Goal: Entertainment & Leisure: Consume media (video, audio)

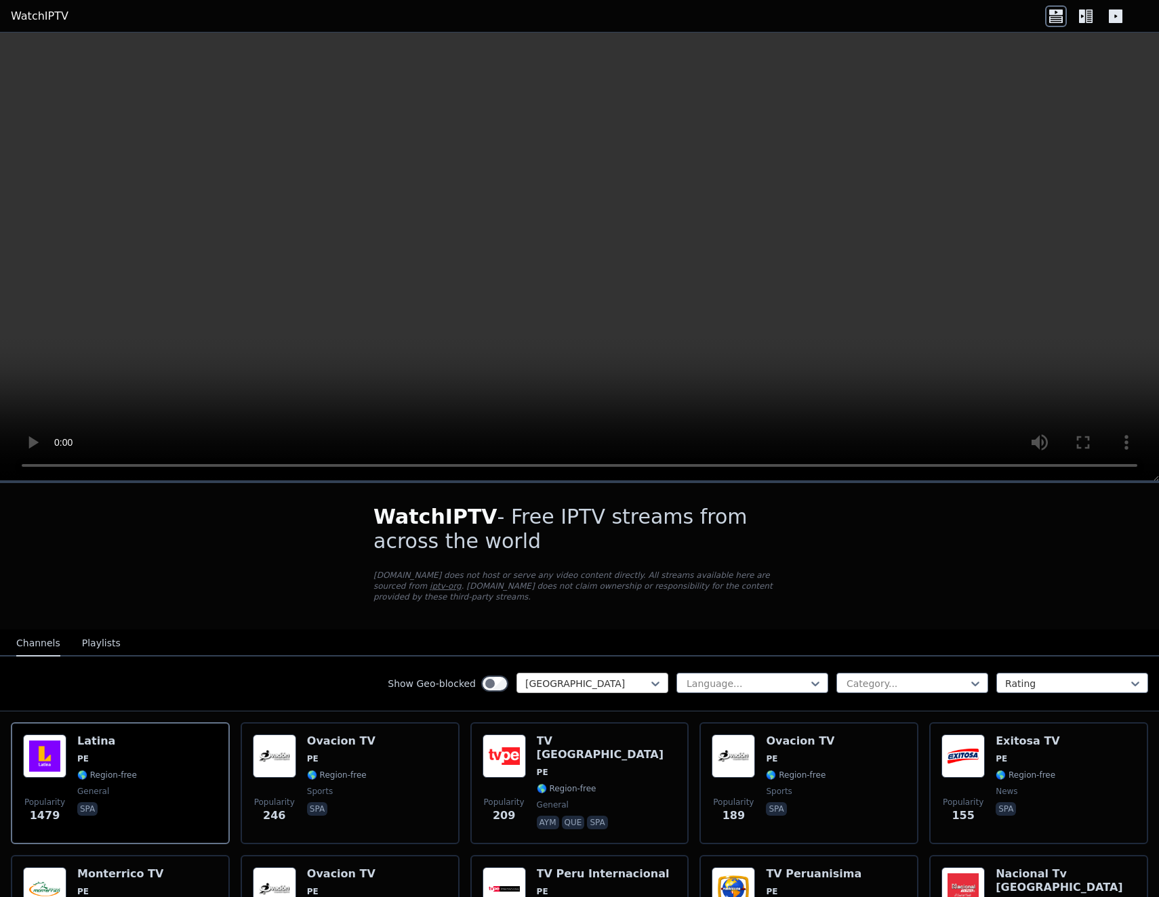
click at [583, 677] on div at bounding box center [586, 684] width 123 height 14
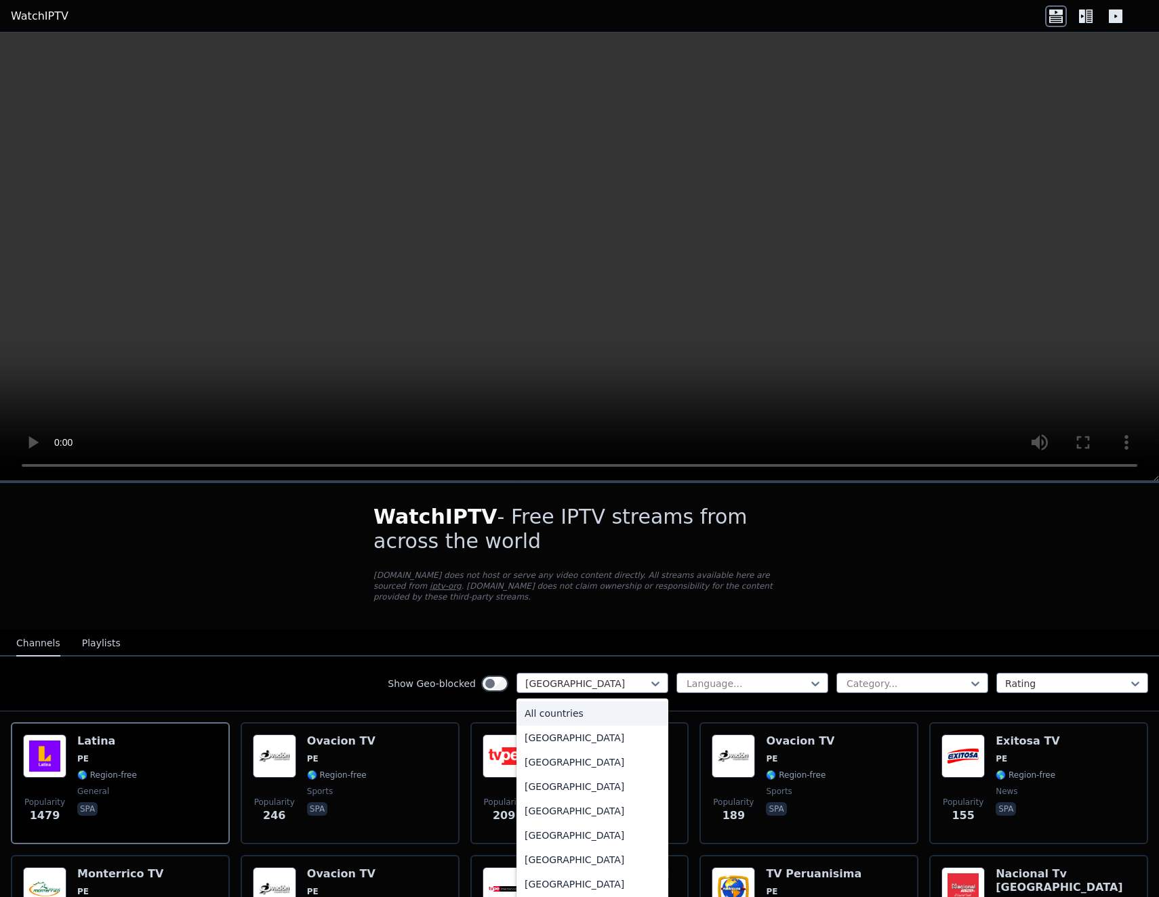
click at [560, 705] on div "All countries" at bounding box center [592, 713] width 152 height 24
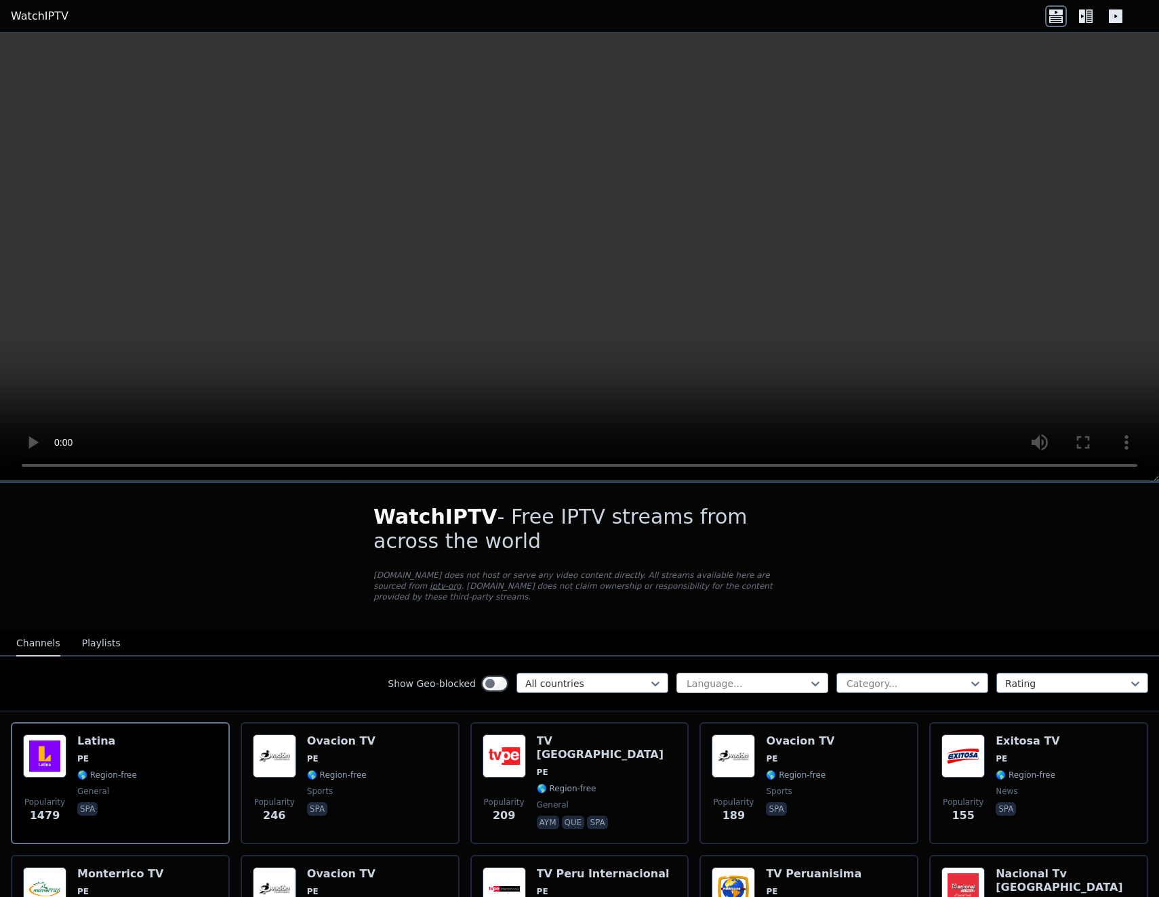
click at [721, 677] on div at bounding box center [746, 684] width 123 height 14
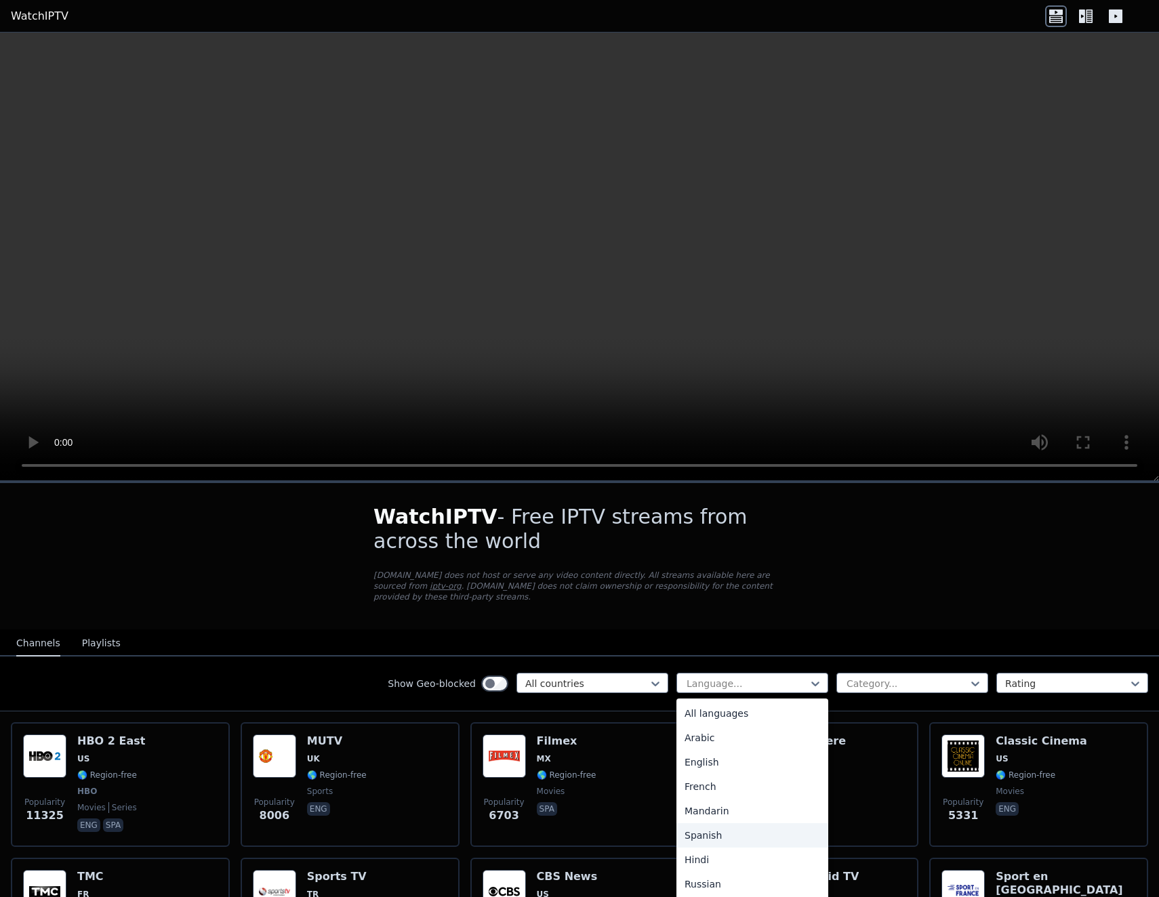
click at [692, 831] on div "Spanish" at bounding box center [752, 835] width 152 height 24
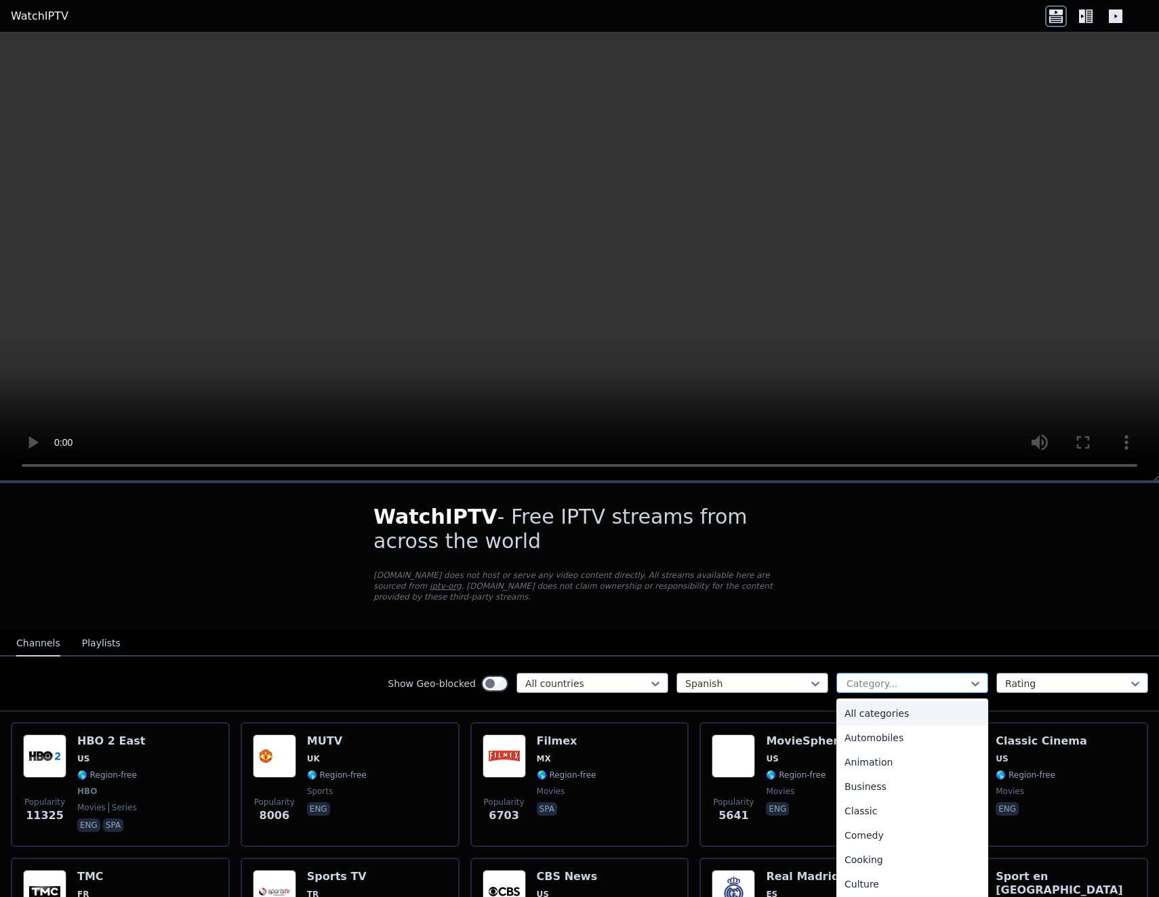
click at [882, 677] on div at bounding box center [906, 684] width 123 height 14
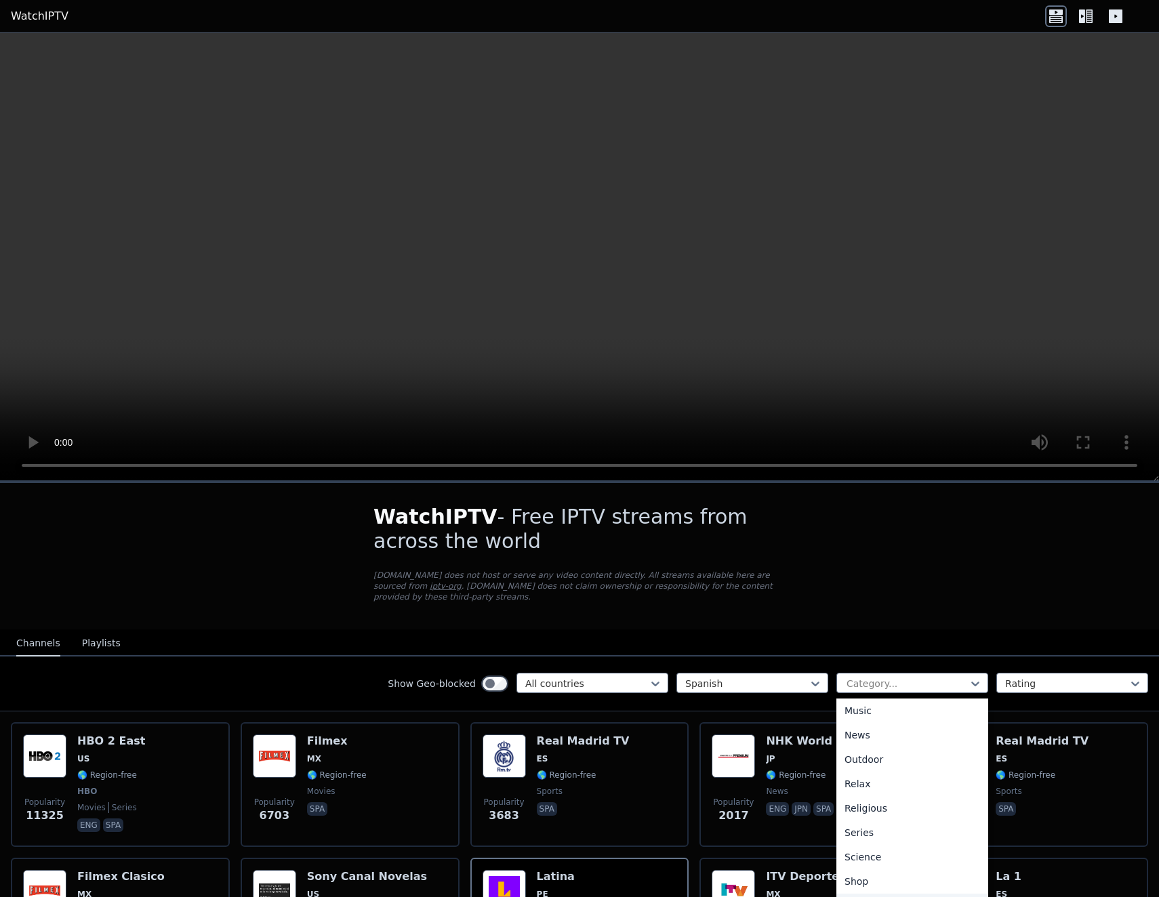
scroll to position [325, 0]
click at [864, 791] on div "News" at bounding box center [912, 803] width 152 height 24
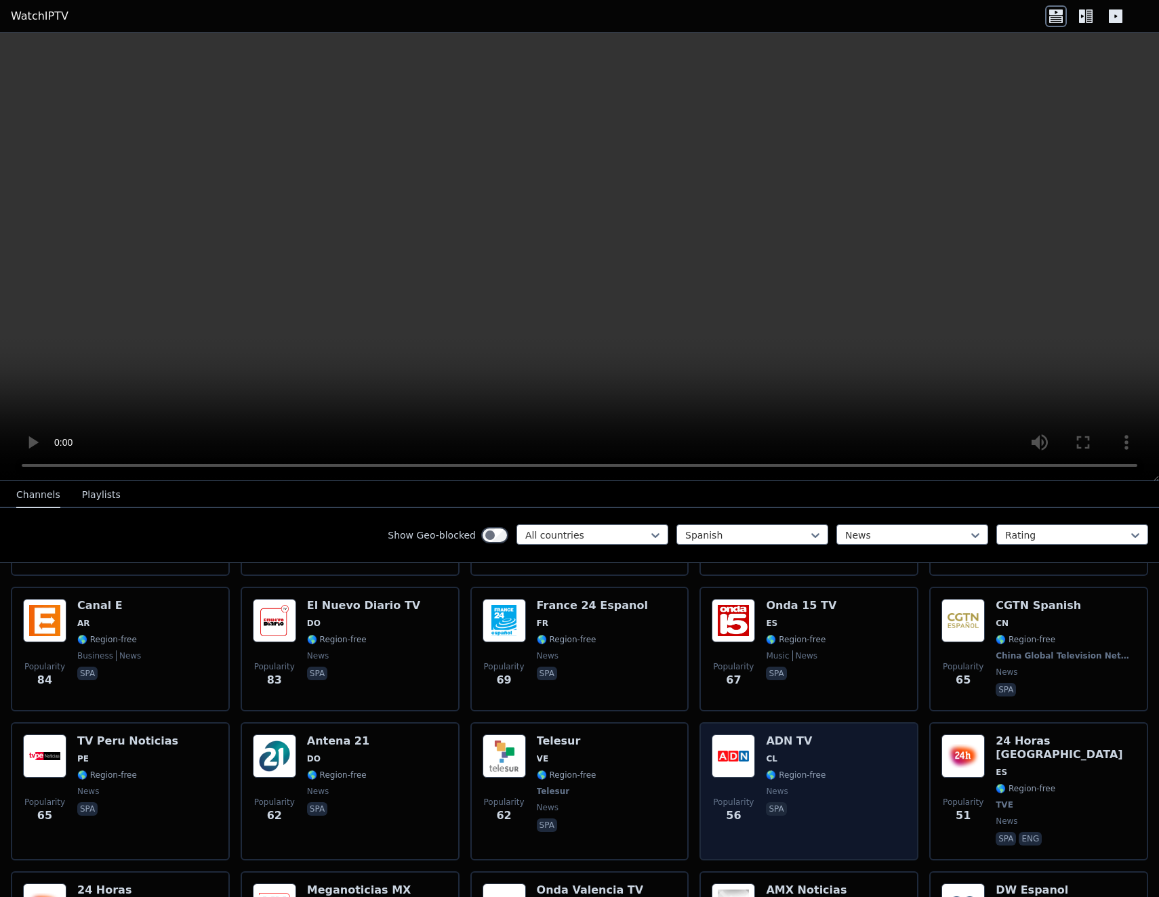
scroll to position [474, 0]
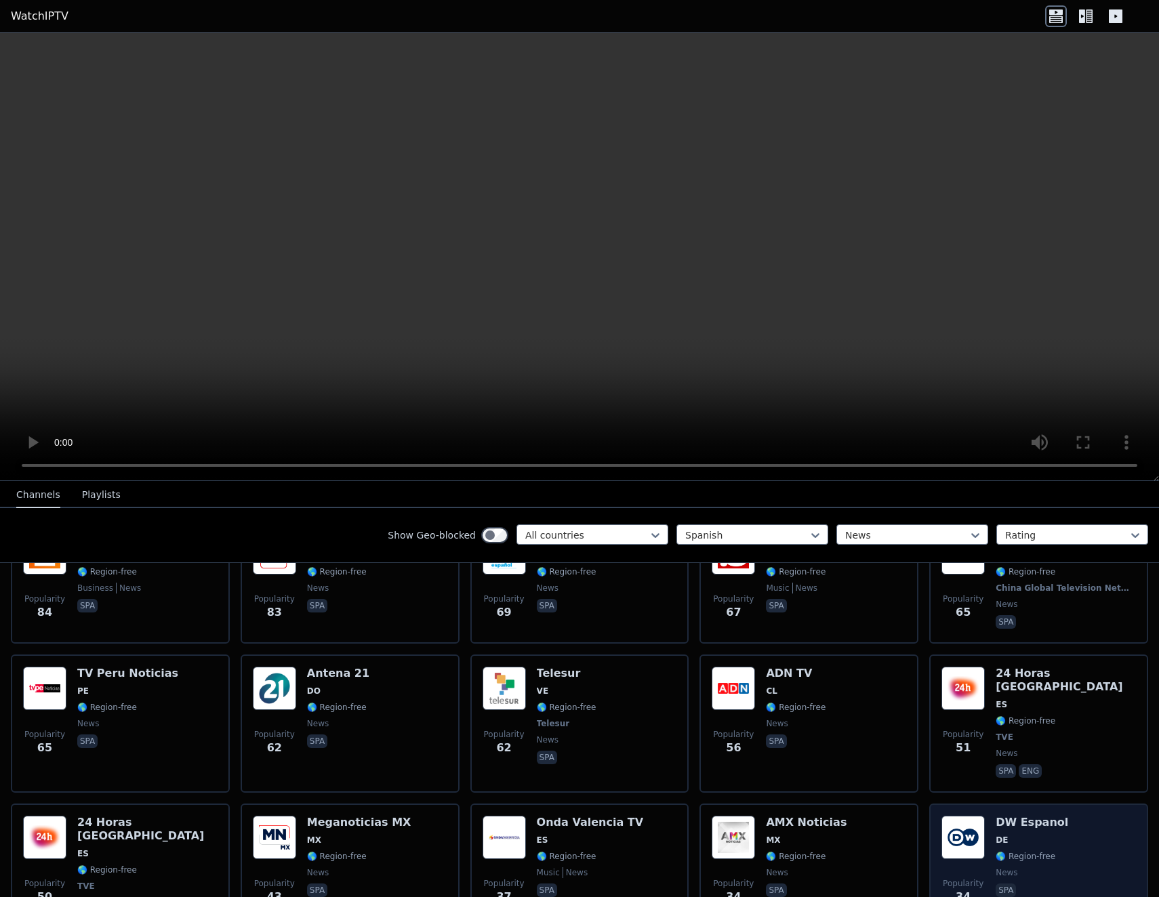
click at [968, 816] on img at bounding box center [962, 837] width 43 height 43
